Goal: Task Accomplishment & Management: Manage account settings

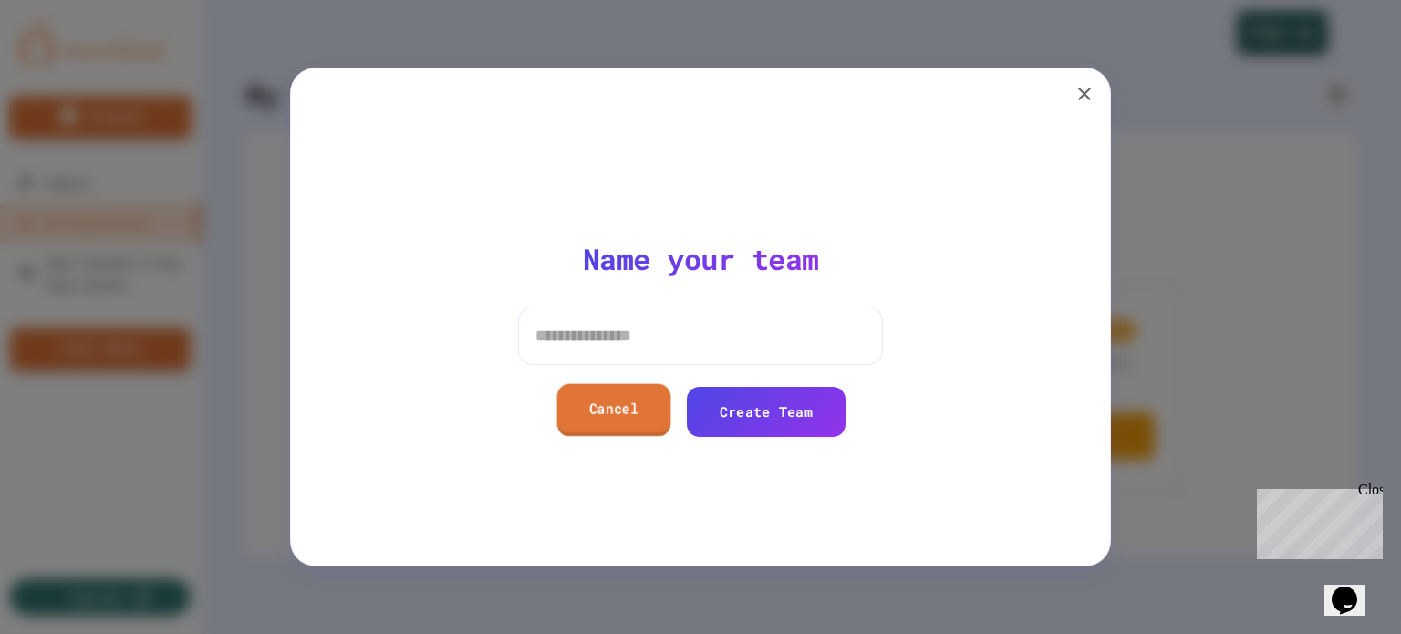
click at [620, 408] on link "Cancel" at bounding box center [614, 410] width 114 height 52
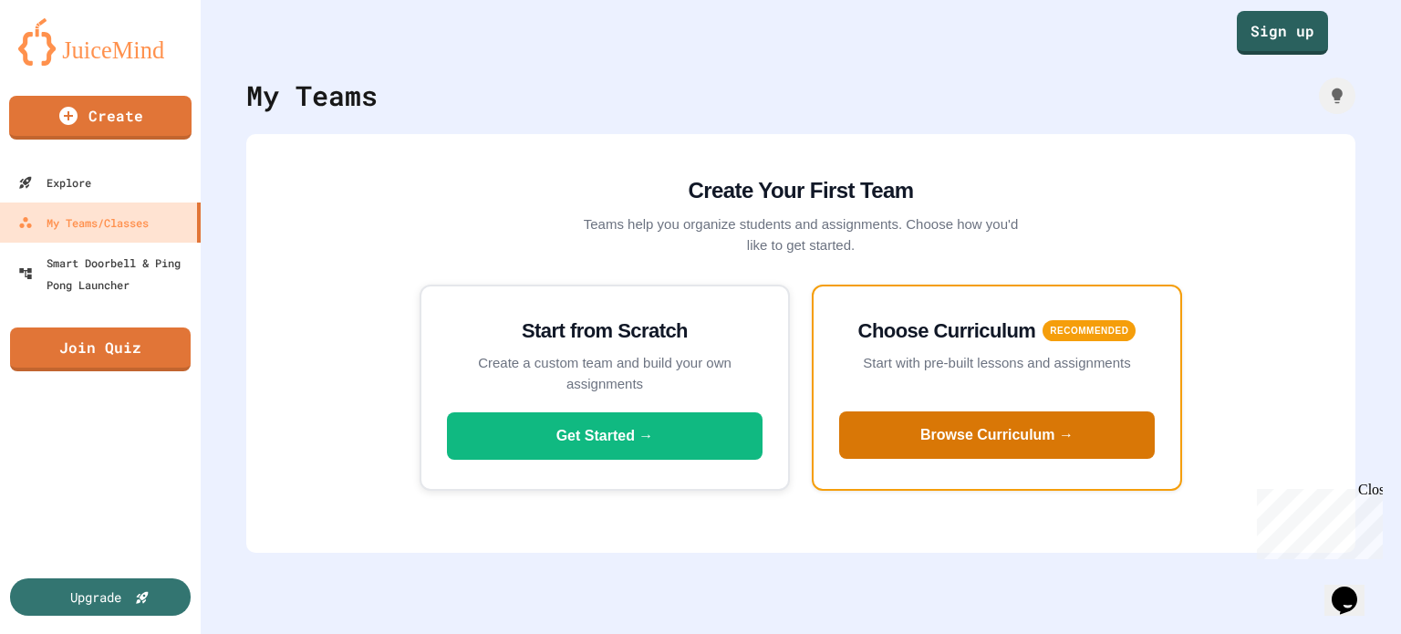
click at [947, 440] on button "Browse Curriculum →" at bounding box center [997, 434] width 316 height 47
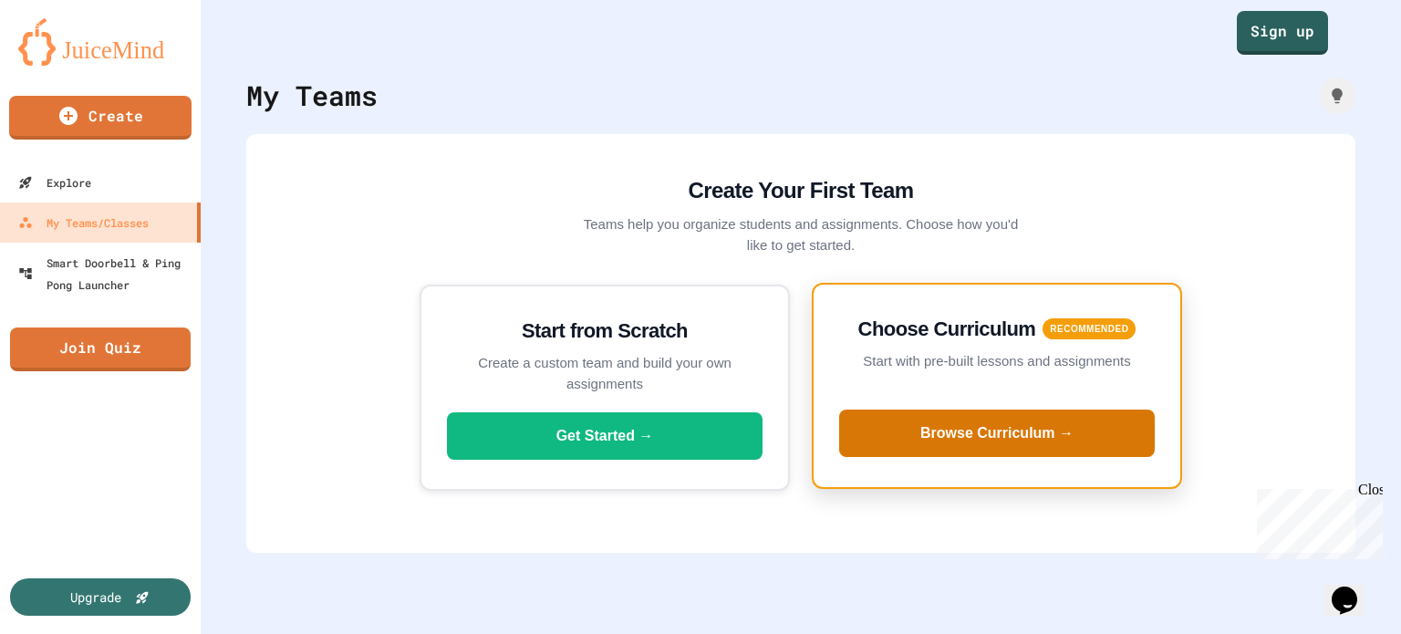
click at [931, 440] on button "Browse Curriculum →" at bounding box center [997, 432] width 316 height 47
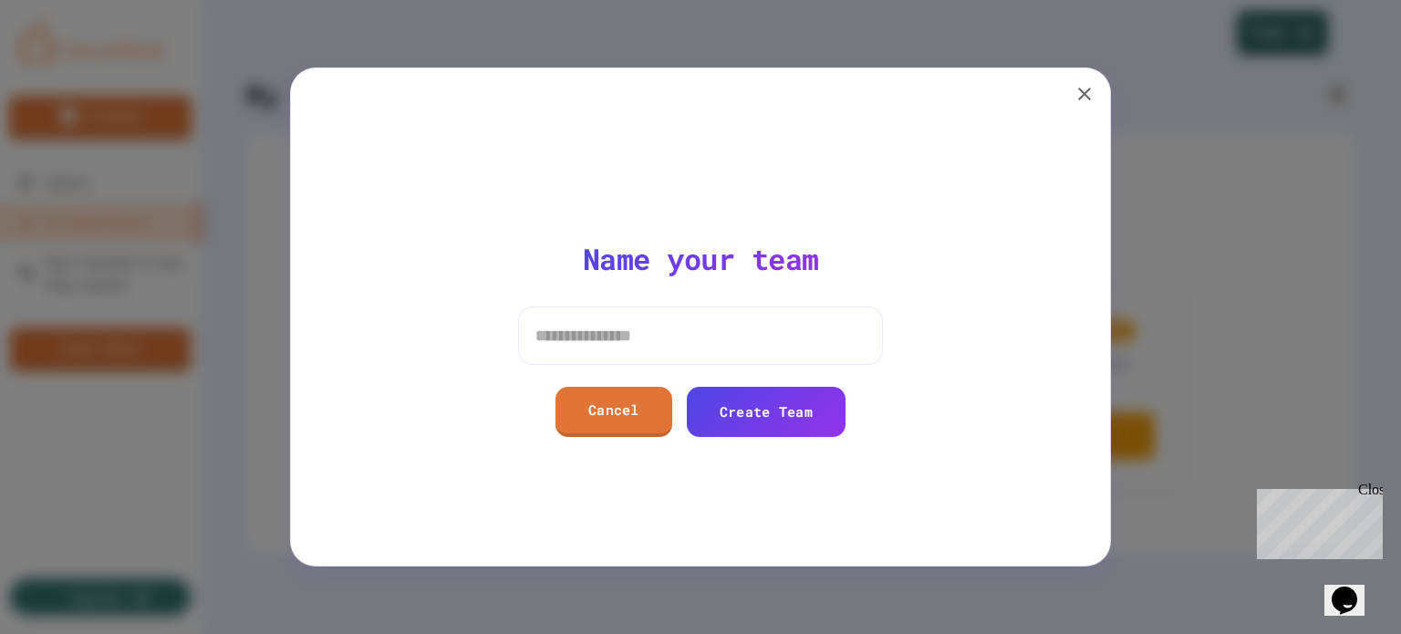
click at [1087, 100] on icon "button" at bounding box center [1084, 94] width 22 height 22
